Goal: Check status

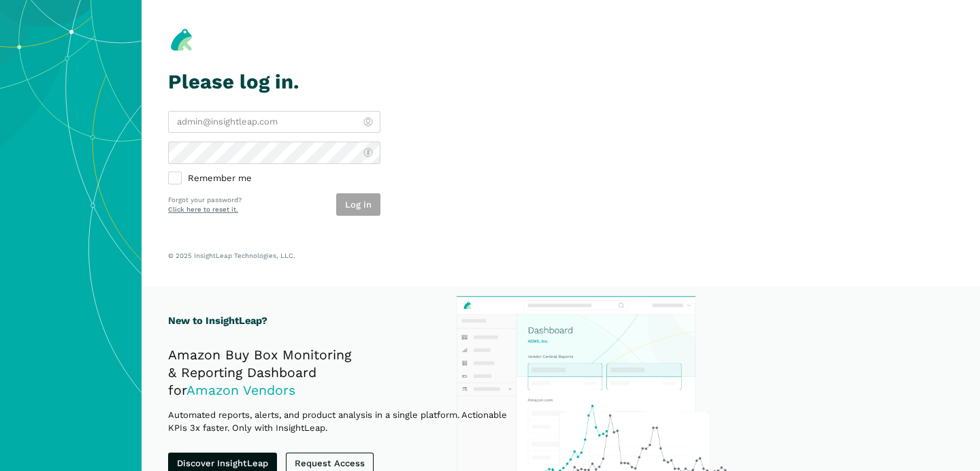
type input "[PERSON_NAME][EMAIL_ADDRESS][DOMAIN_NAME]"
click at [352, 212] on div "Log in" at bounding box center [358, 204] width 44 height 22
click at [352, 212] on button "Log in" at bounding box center [358, 204] width 44 height 22
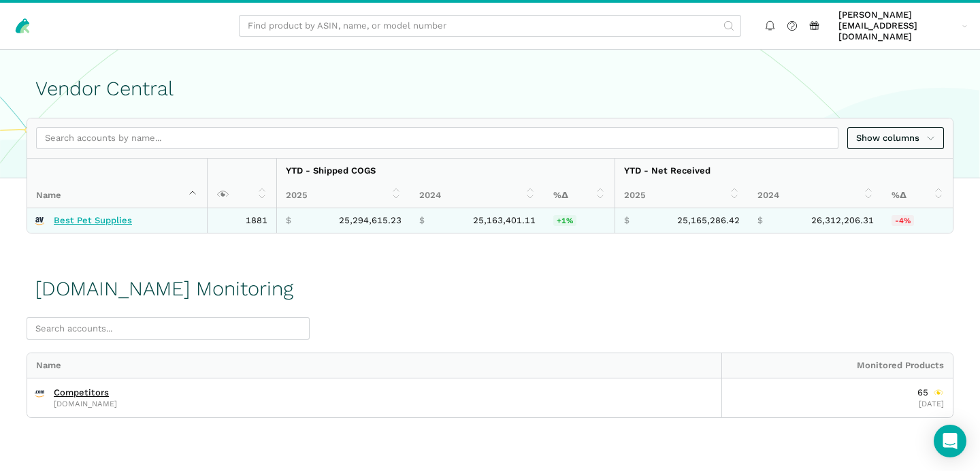
click at [78, 215] on link "Best Pet Supplies" at bounding box center [93, 220] width 78 height 11
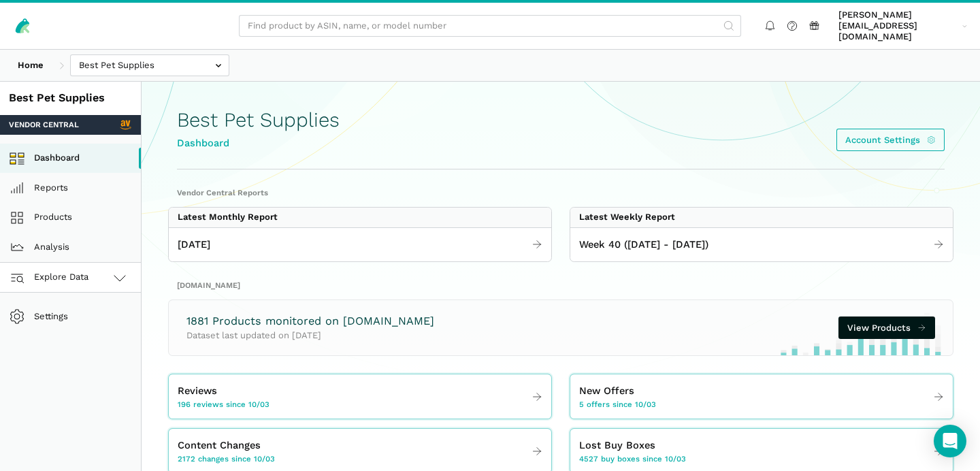
click at [108, 269] on link "Explore Data" at bounding box center [70, 278] width 141 height 30
click at [83, 323] on link "[DOMAIN_NAME]" at bounding box center [70, 338] width 141 height 30
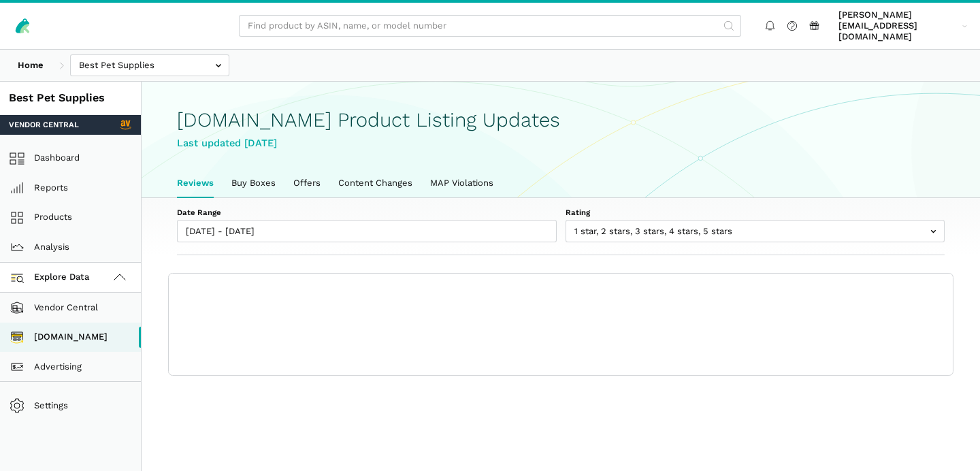
scroll to position [4, 0]
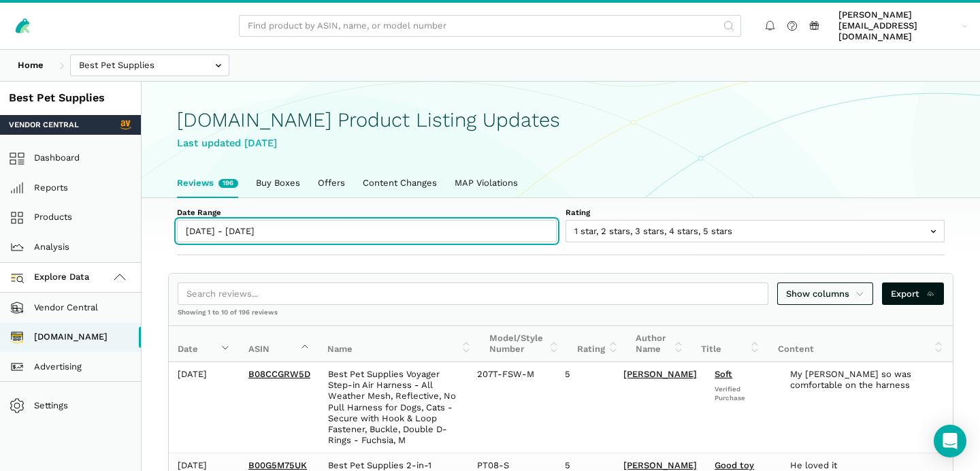
click at [221, 228] on input "[DATE] - [DATE]" at bounding box center [367, 231] width 380 height 22
type input "[DATE]"
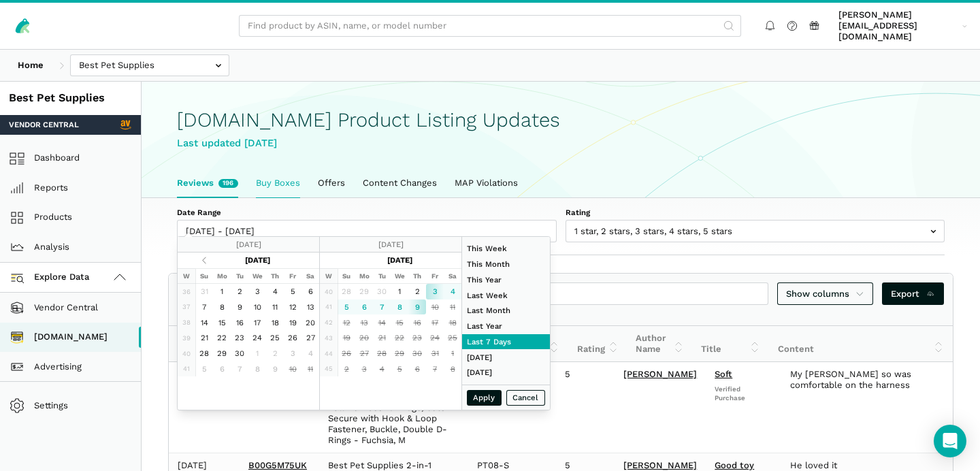
click at [270, 180] on link "Buy Boxes" at bounding box center [278, 183] width 62 height 29
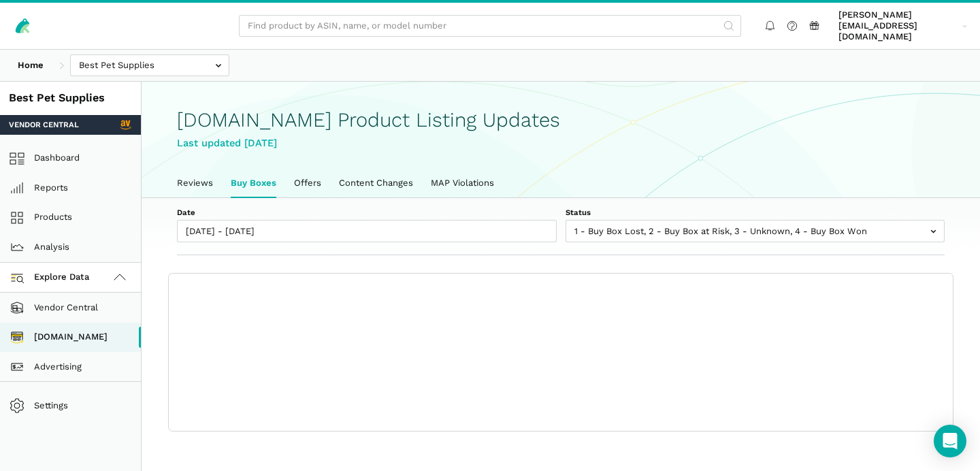
scroll to position [4, 0]
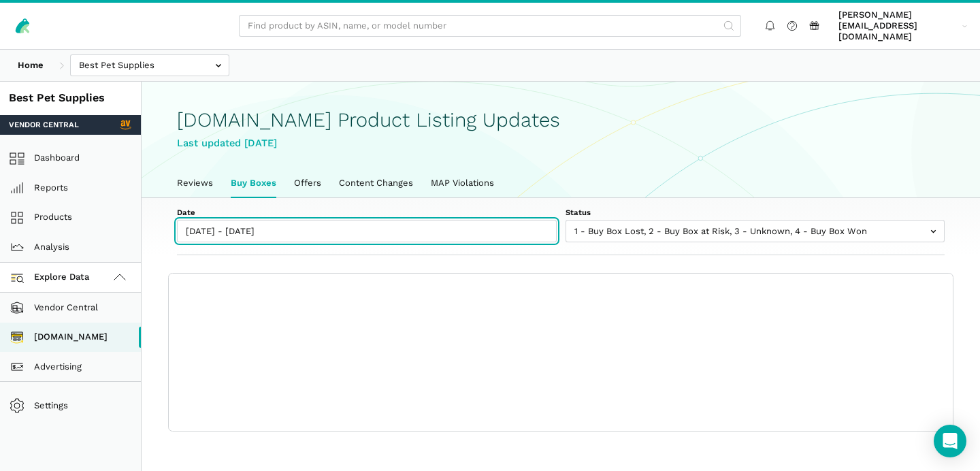
click at [210, 220] on input "[DATE] - [DATE]" at bounding box center [367, 231] width 380 height 22
type input "[DATE]"
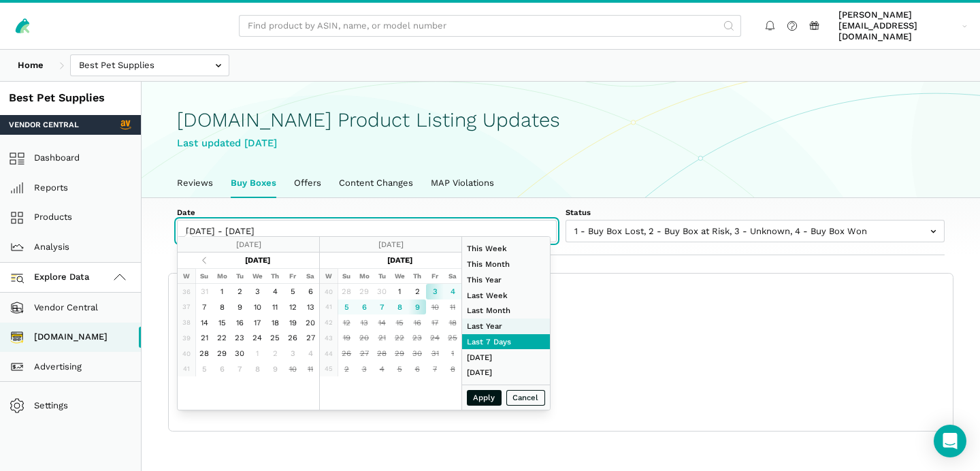
type input "[DATE]"
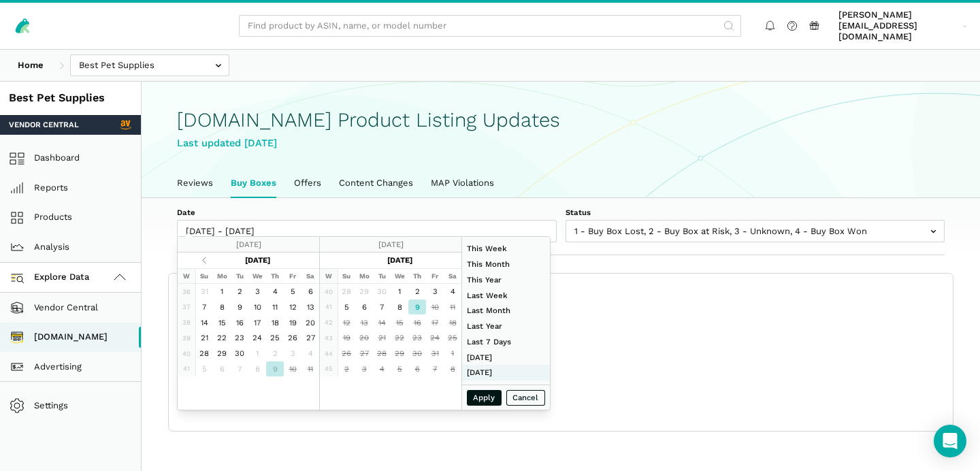
type input "[DATE]"
click at [476, 395] on button "Apply" at bounding box center [484, 398] width 35 height 16
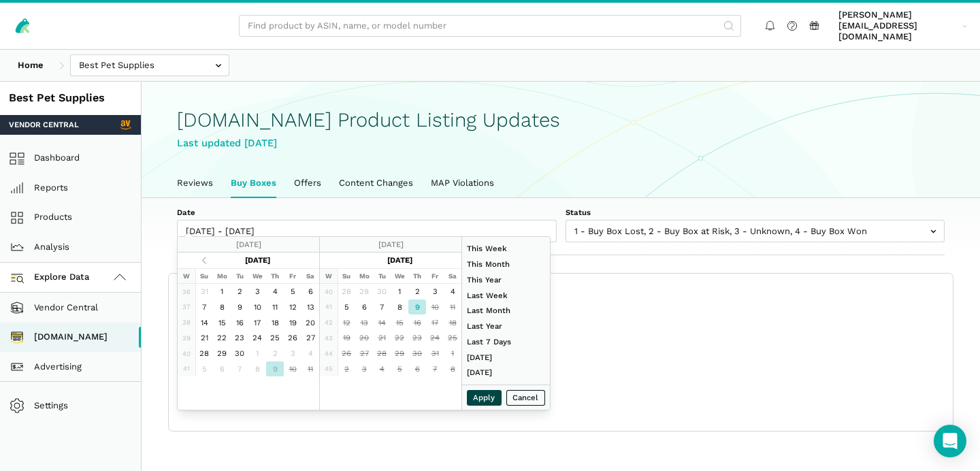
click at [491, 397] on button "Apply" at bounding box center [484, 398] width 35 height 16
type input "[DATE] - [DATE]"
